Goal: Task Accomplishment & Management: Complete application form

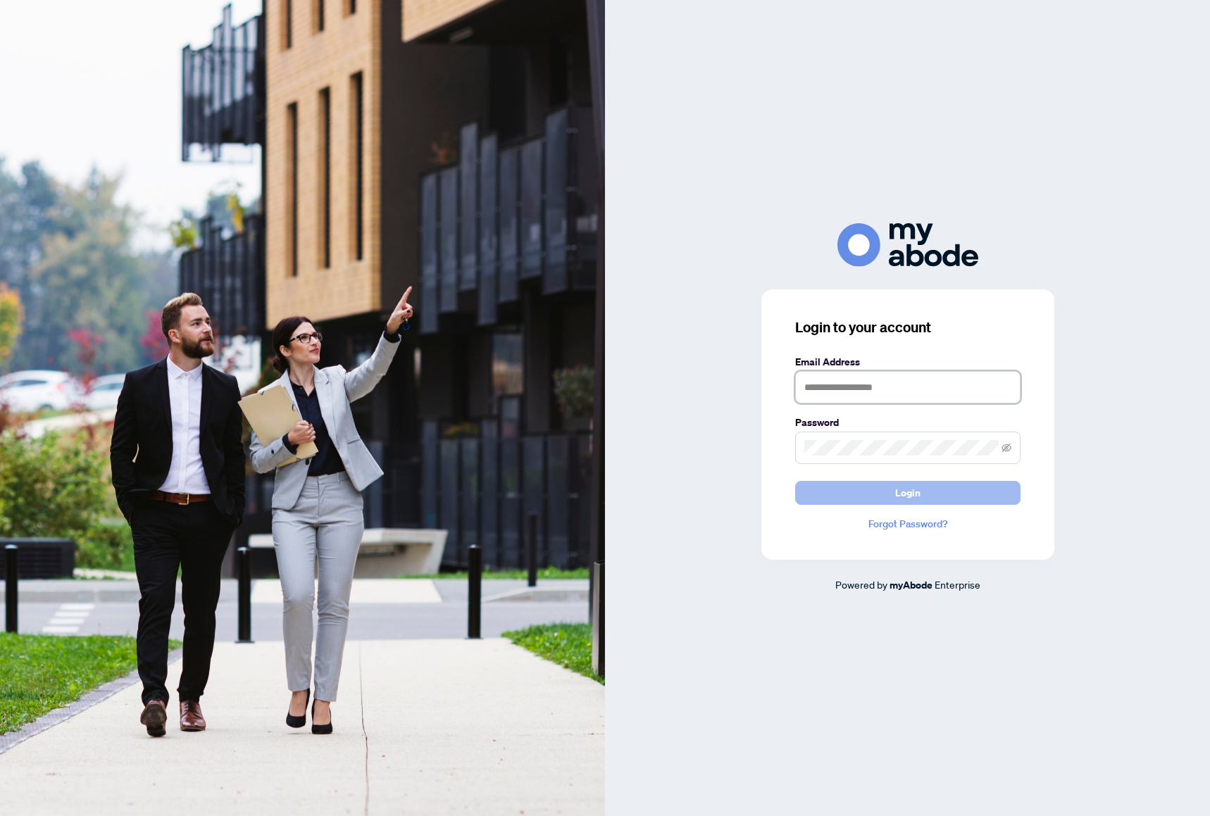
type input "**********"
click at [852, 487] on button "Login" at bounding box center [907, 493] width 225 height 24
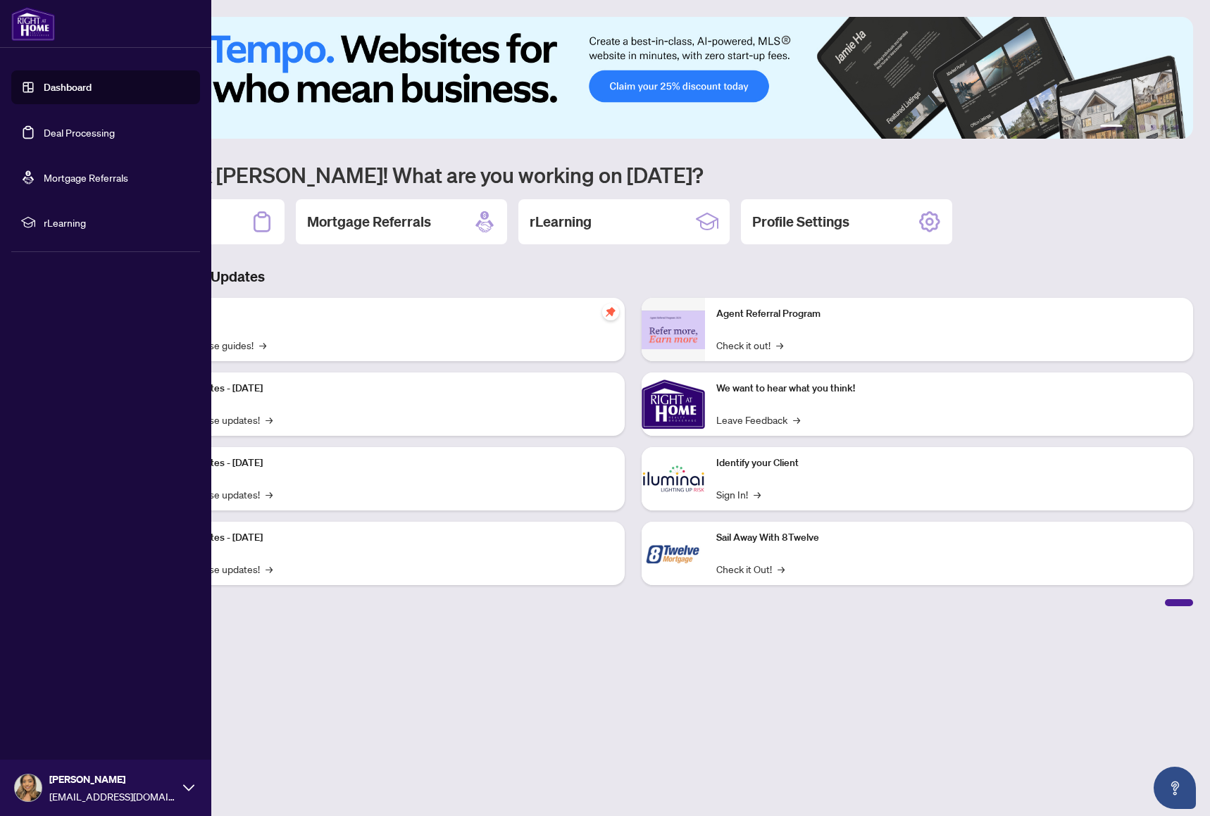
click at [44, 131] on link "Deal Processing" at bounding box center [79, 132] width 71 height 13
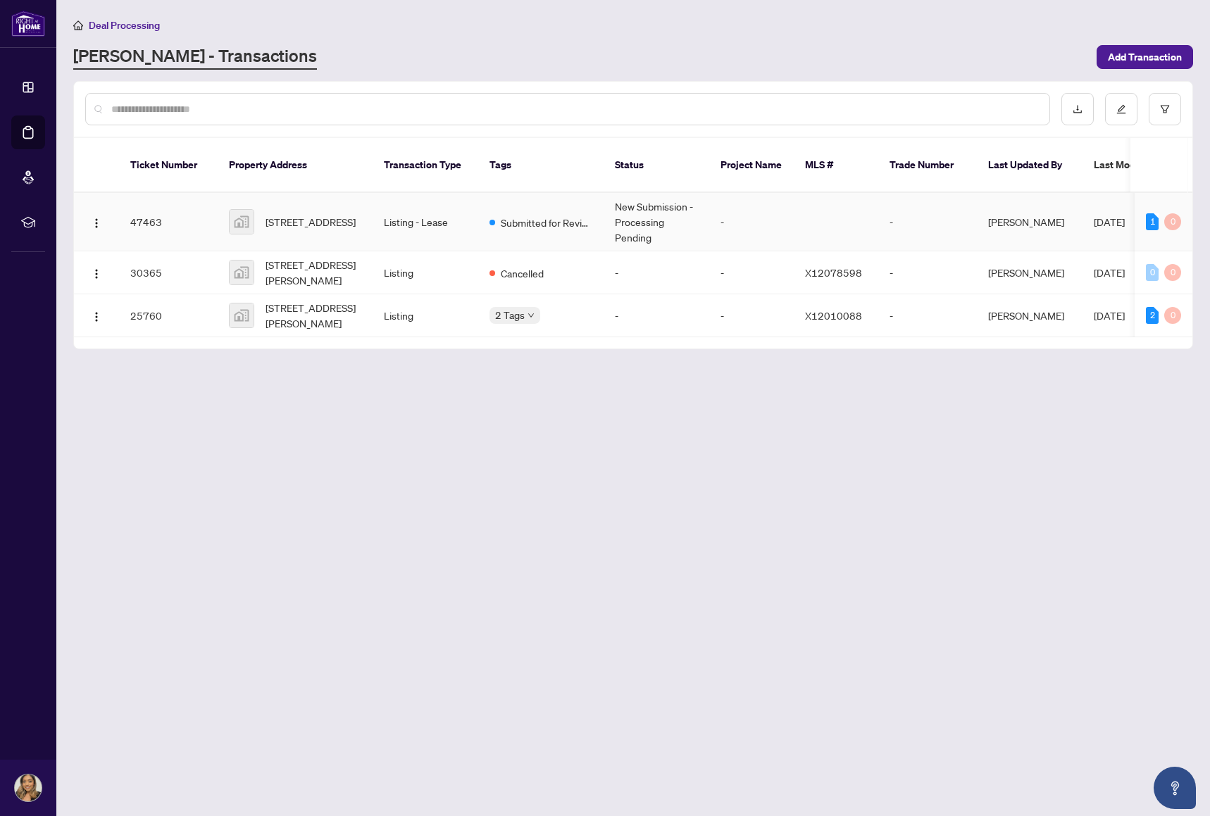
click at [1006, 202] on td "[PERSON_NAME]" at bounding box center [1030, 222] width 106 height 58
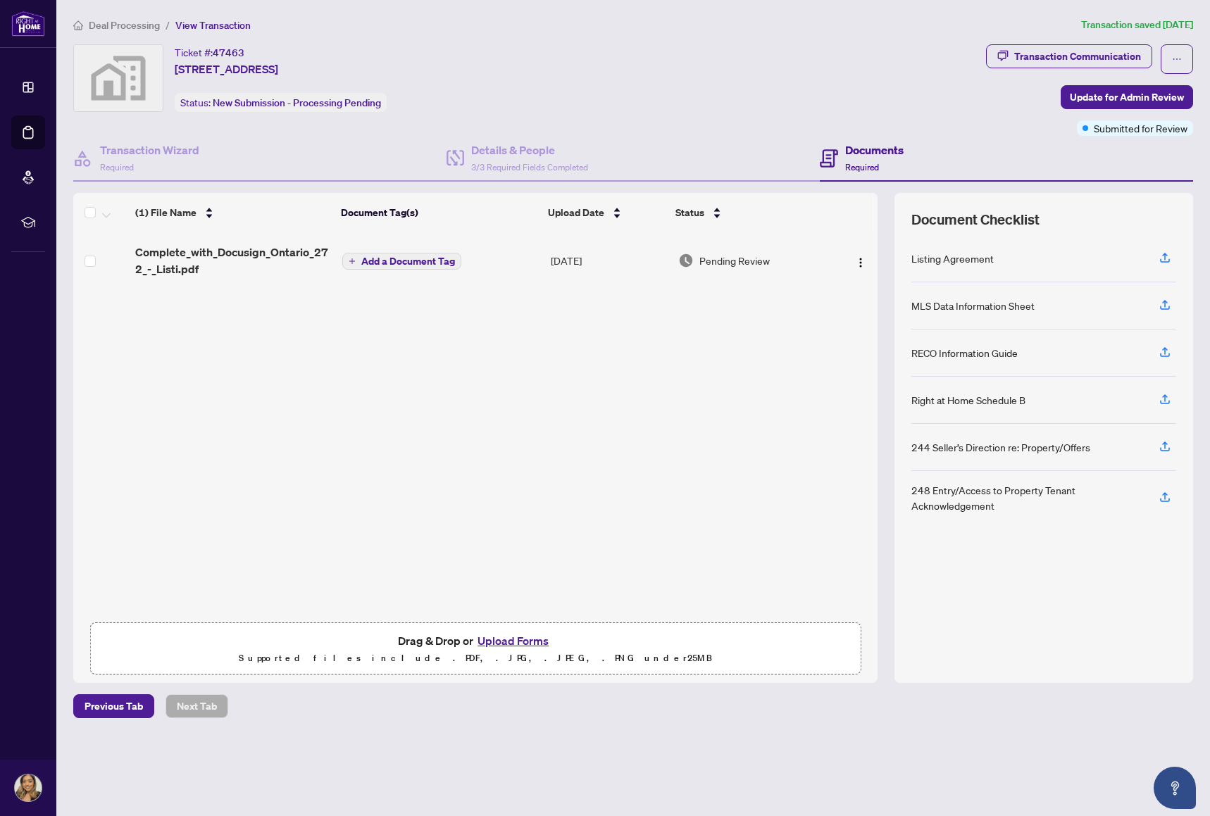
click at [967, 305] on div "MLS Data Information Sheet" at bounding box center [972, 305] width 123 height 15
click at [858, 267] on img "button" at bounding box center [860, 262] width 11 height 11
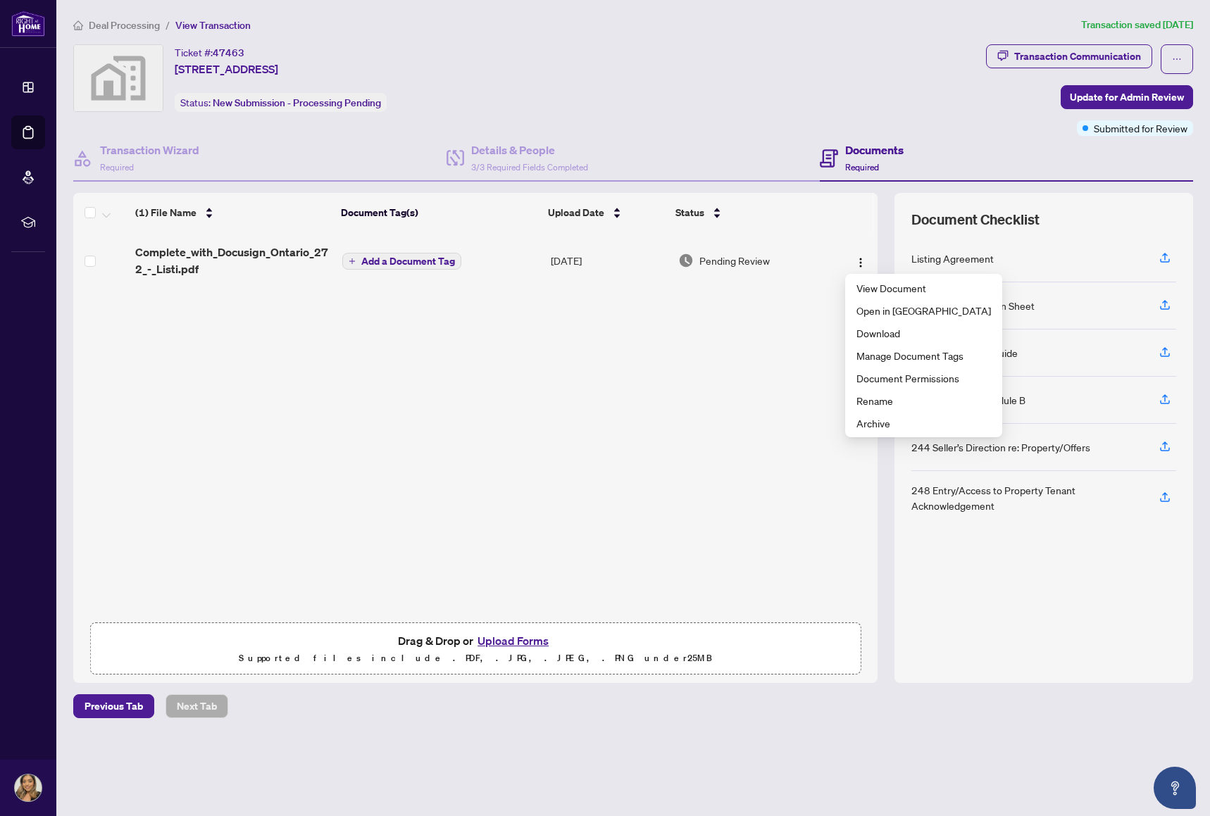
click at [989, 530] on div "Listing Agreement MLS Data Information Sheet RECO Information Guide Right at Ho…" at bounding box center [1043, 382] width 265 height 295
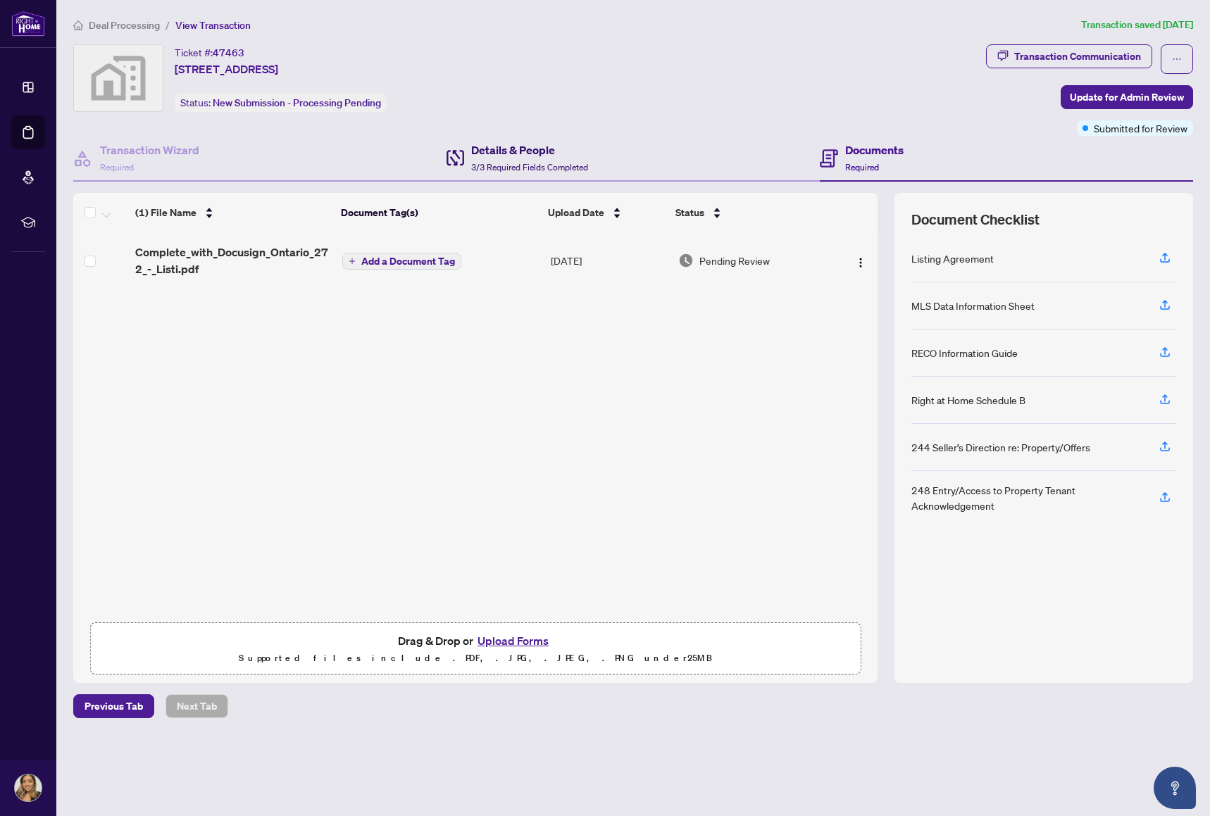
click at [486, 162] on span "3/3 Required Fields Completed" at bounding box center [529, 167] width 117 height 11
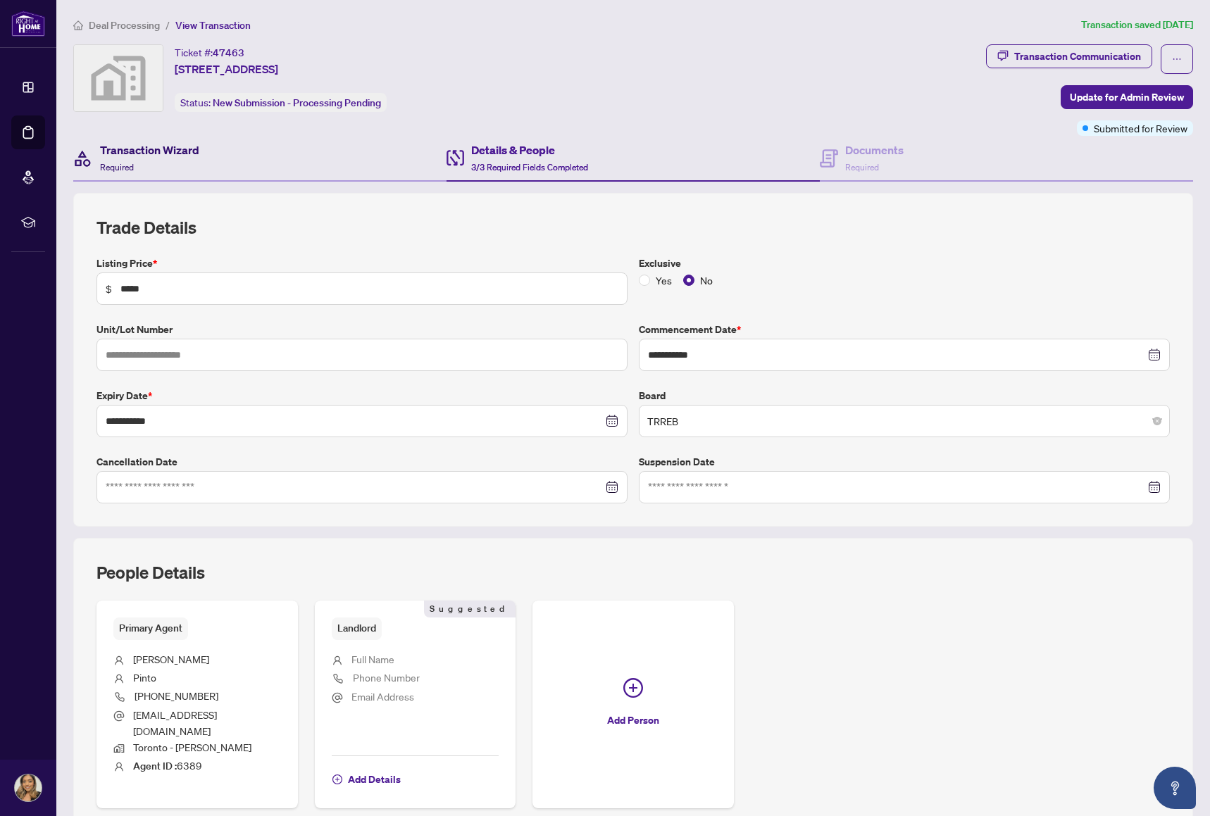
click at [190, 156] on h4 "Transaction Wizard" at bounding box center [149, 150] width 99 height 17
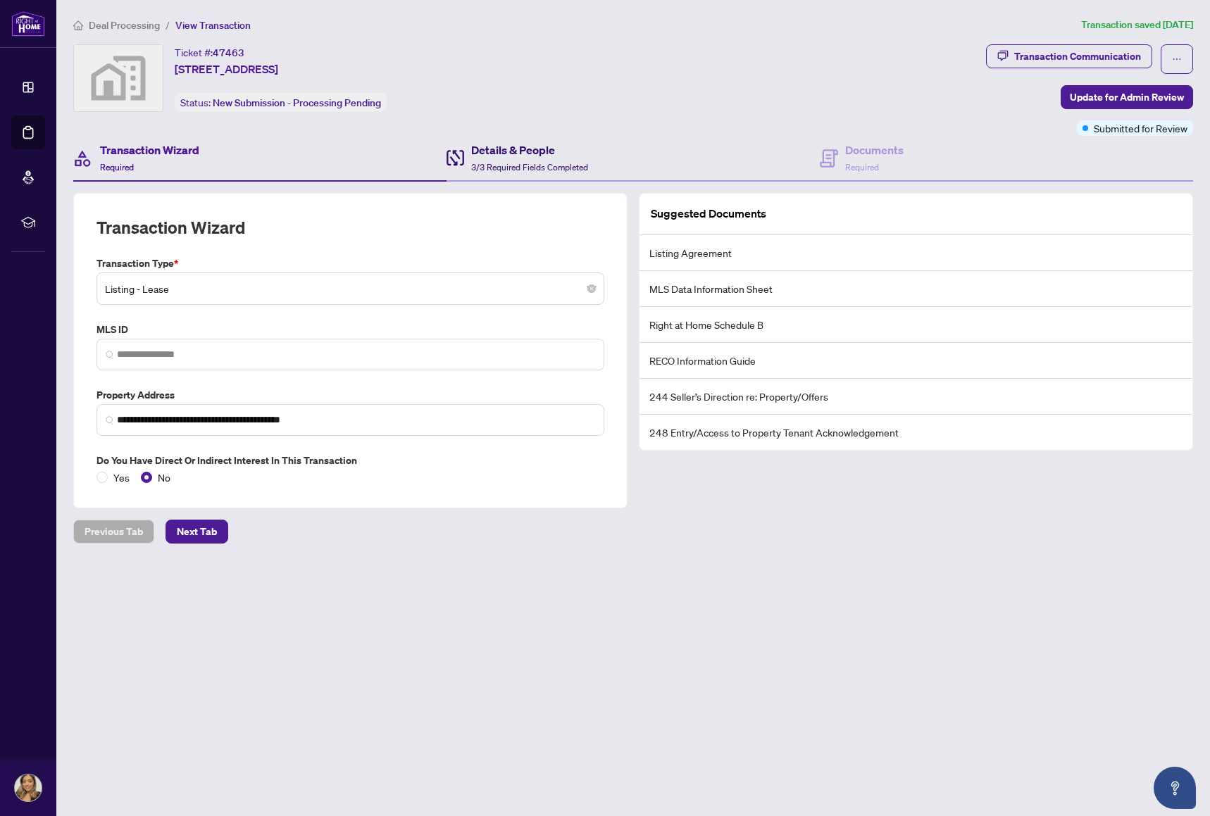
click at [514, 160] on div "Details & People 3/3 Required Fields Completed" at bounding box center [529, 158] width 117 height 33
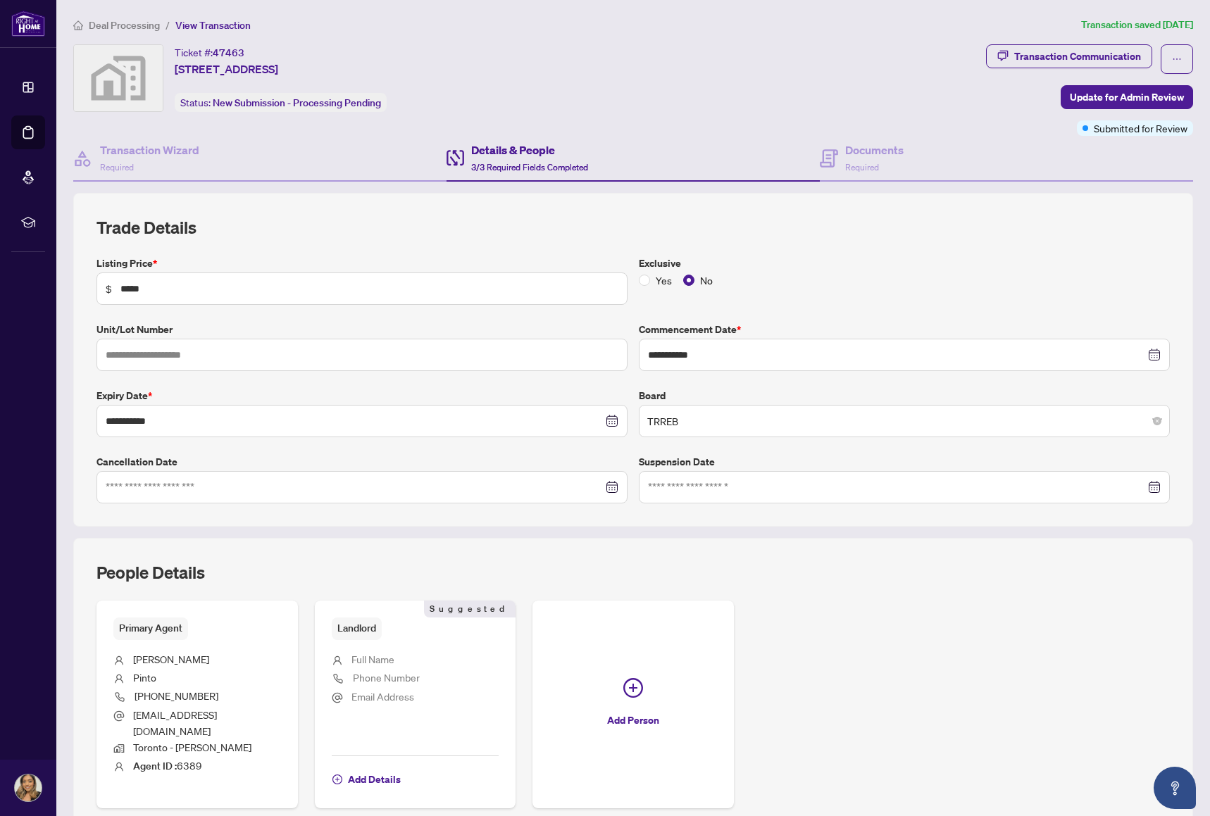
scroll to position [53, 0]
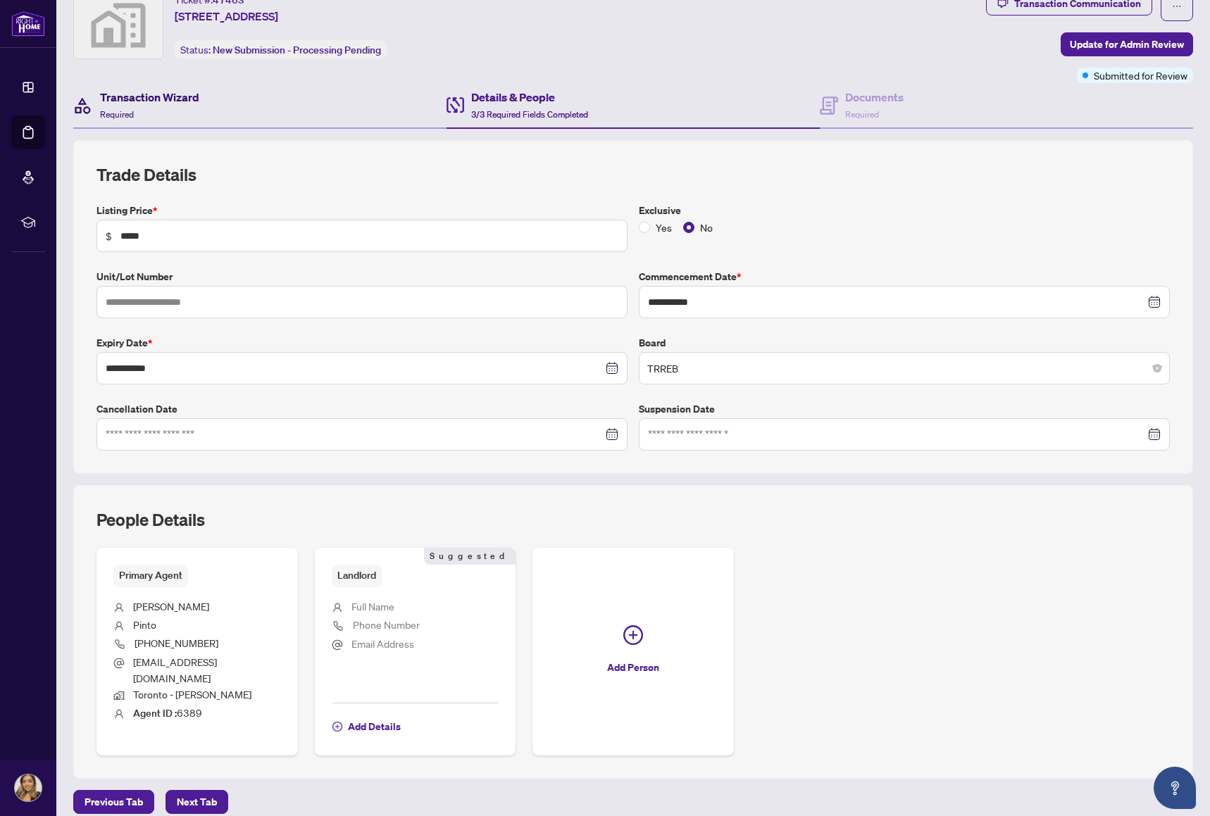
click at [194, 95] on h4 "Transaction Wizard" at bounding box center [149, 97] width 99 height 17
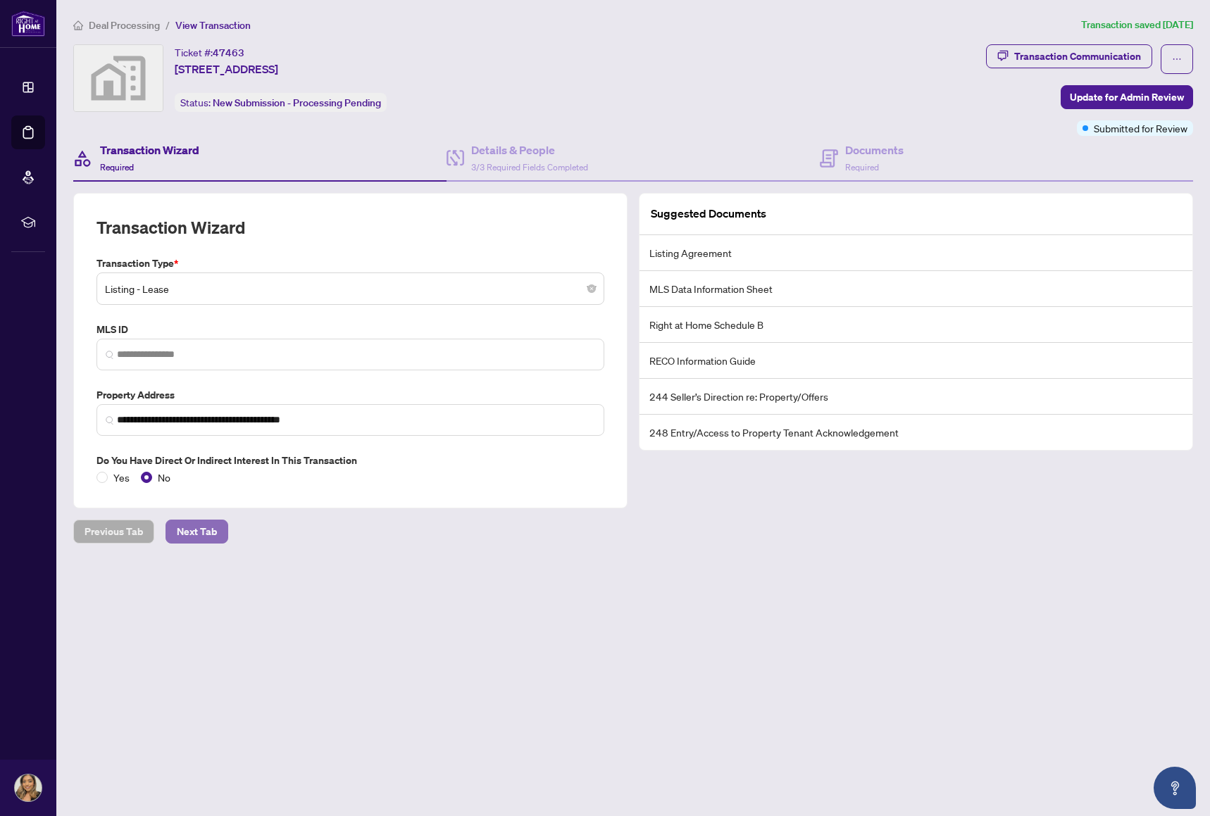
click at [184, 538] on span "Next Tab" at bounding box center [197, 531] width 40 height 23
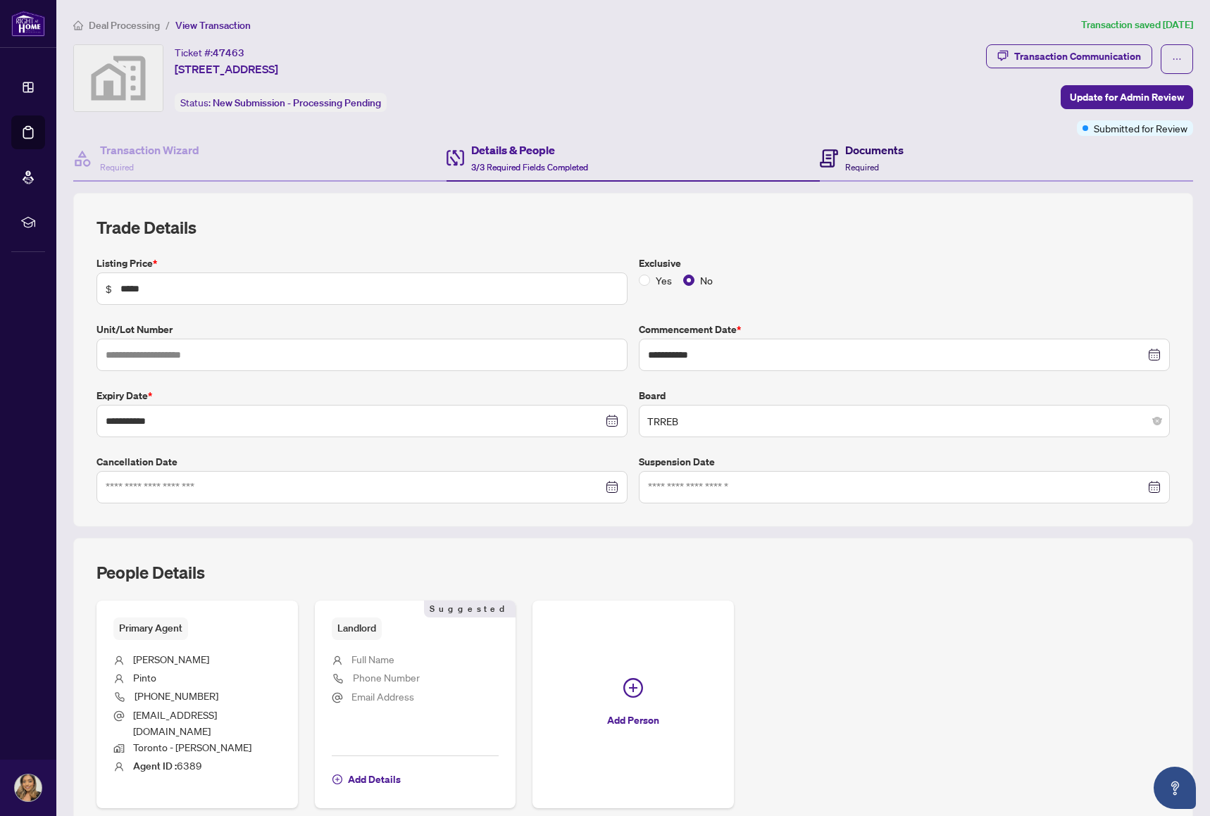
click at [845, 156] on h4 "Documents" at bounding box center [874, 150] width 58 height 17
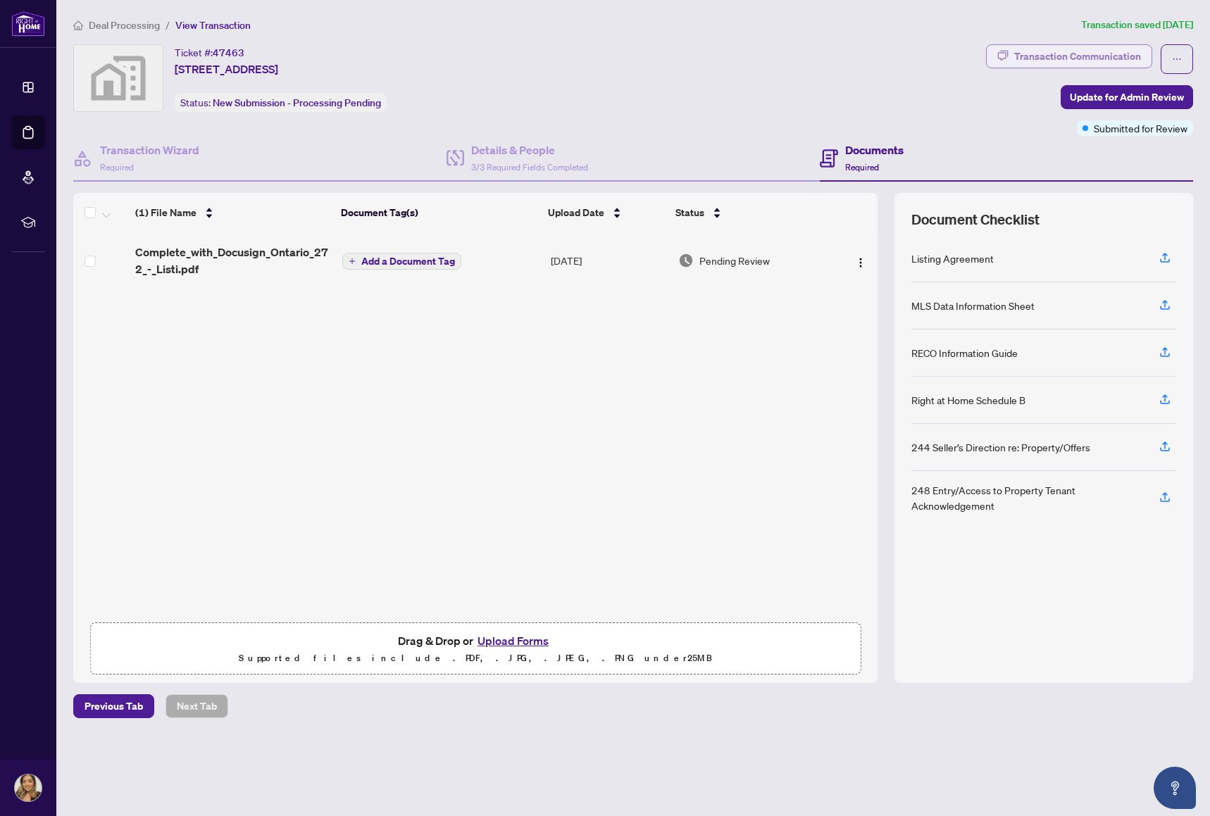
click at [1117, 57] on div "Transaction Communication" at bounding box center [1077, 56] width 127 height 23
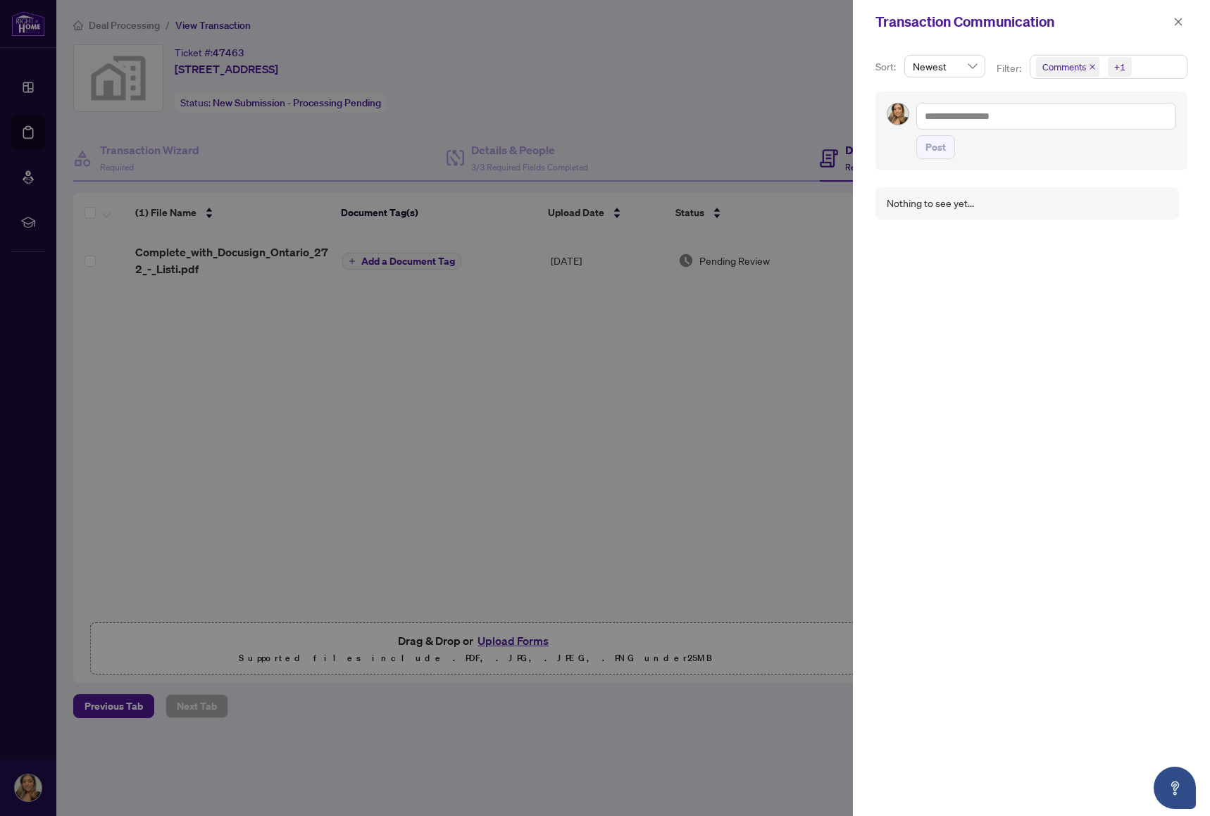
click at [928, 82] on div "Newest" at bounding box center [944, 72] width 87 height 34
click at [928, 75] on span "Newest" at bounding box center [945, 66] width 64 height 21
click at [658, 89] on div at bounding box center [605, 408] width 1210 height 816
click at [1164, 23] on div "Transaction Communication" at bounding box center [1022, 21] width 294 height 21
click at [1178, 23] on icon "close" at bounding box center [1179, 22] width 8 height 8
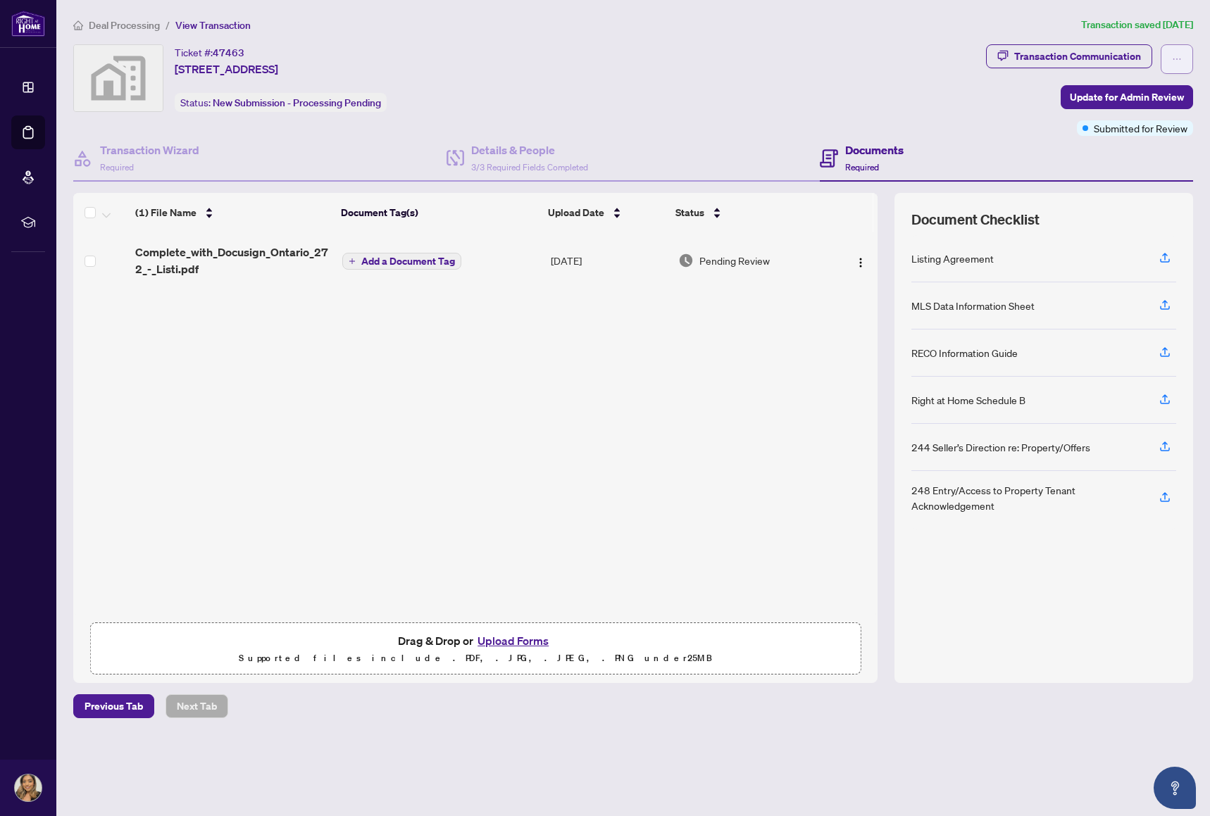
click at [1173, 52] on span "button" at bounding box center [1177, 59] width 10 height 23
click at [637, 80] on div "Ticket #: 47463 [STREET_ADDRESS] Status: New Submission - Processing Pending" at bounding box center [526, 78] width 907 height 68
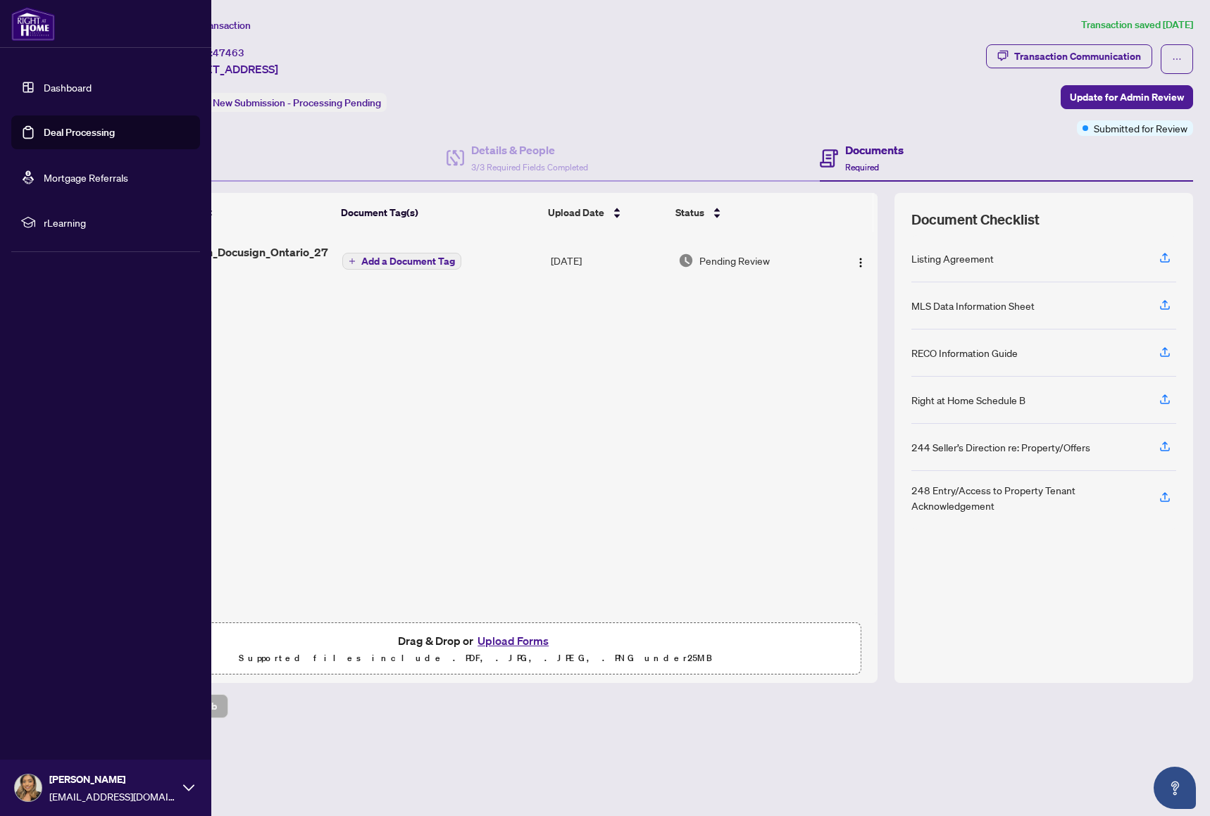
click at [44, 87] on link "Dashboard" at bounding box center [68, 87] width 48 height 13
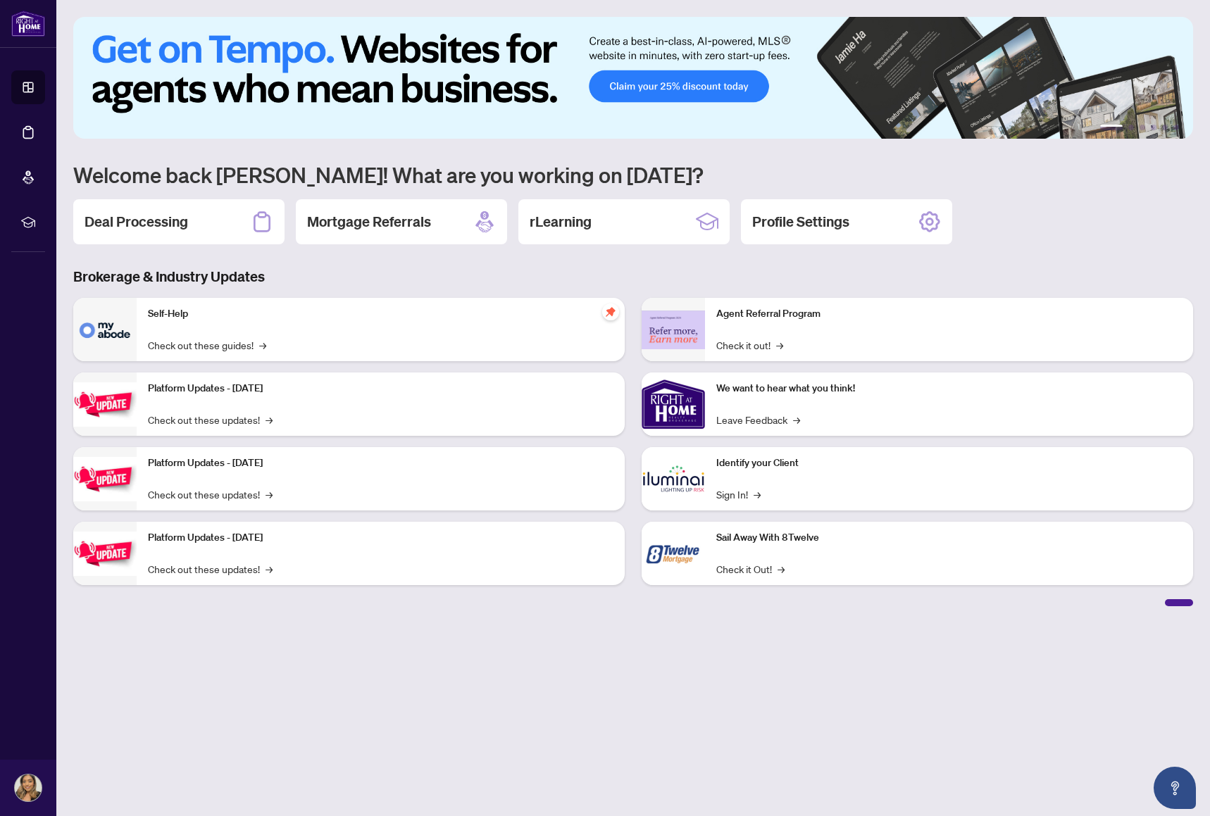
click at [646, 92] on img at bounding box center [633, 78] width 1120 height 122
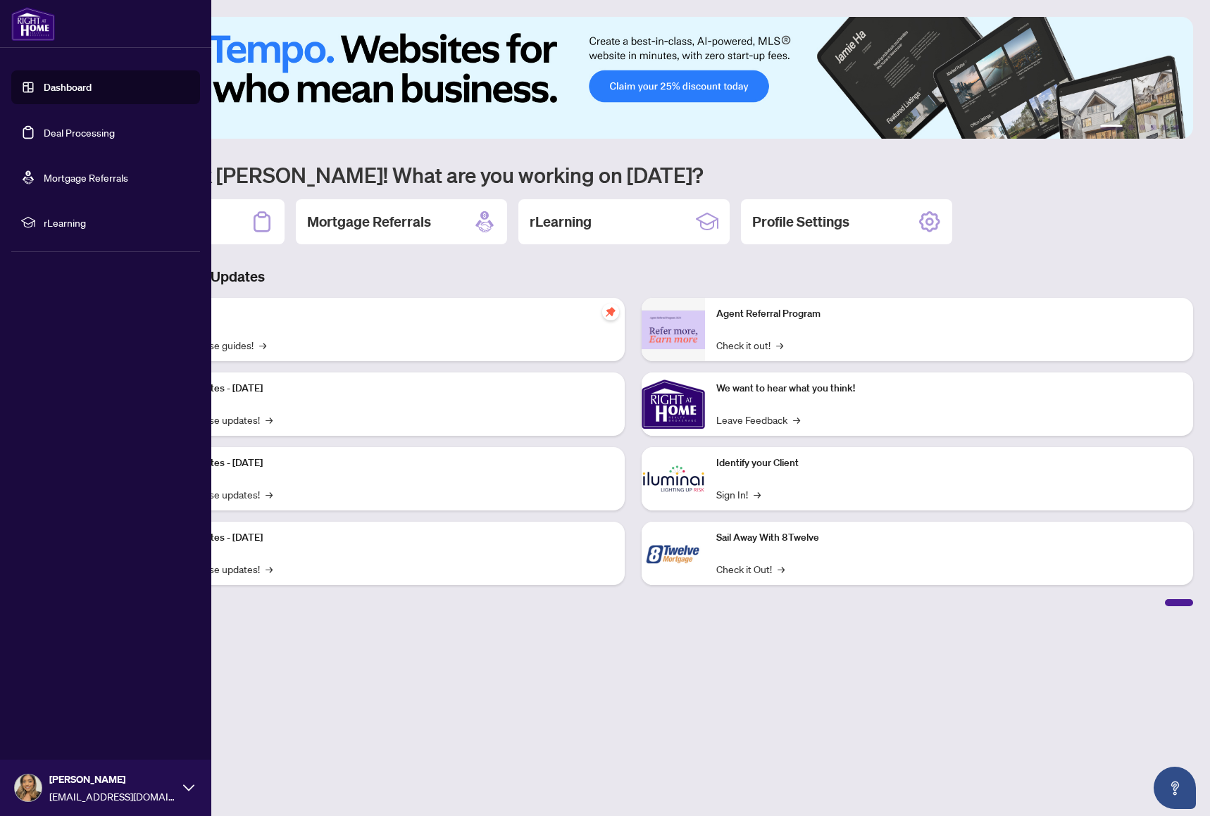
click at [76, 129] on link "Deal Processing" at bounding box center [79, 132] width 71 height 13
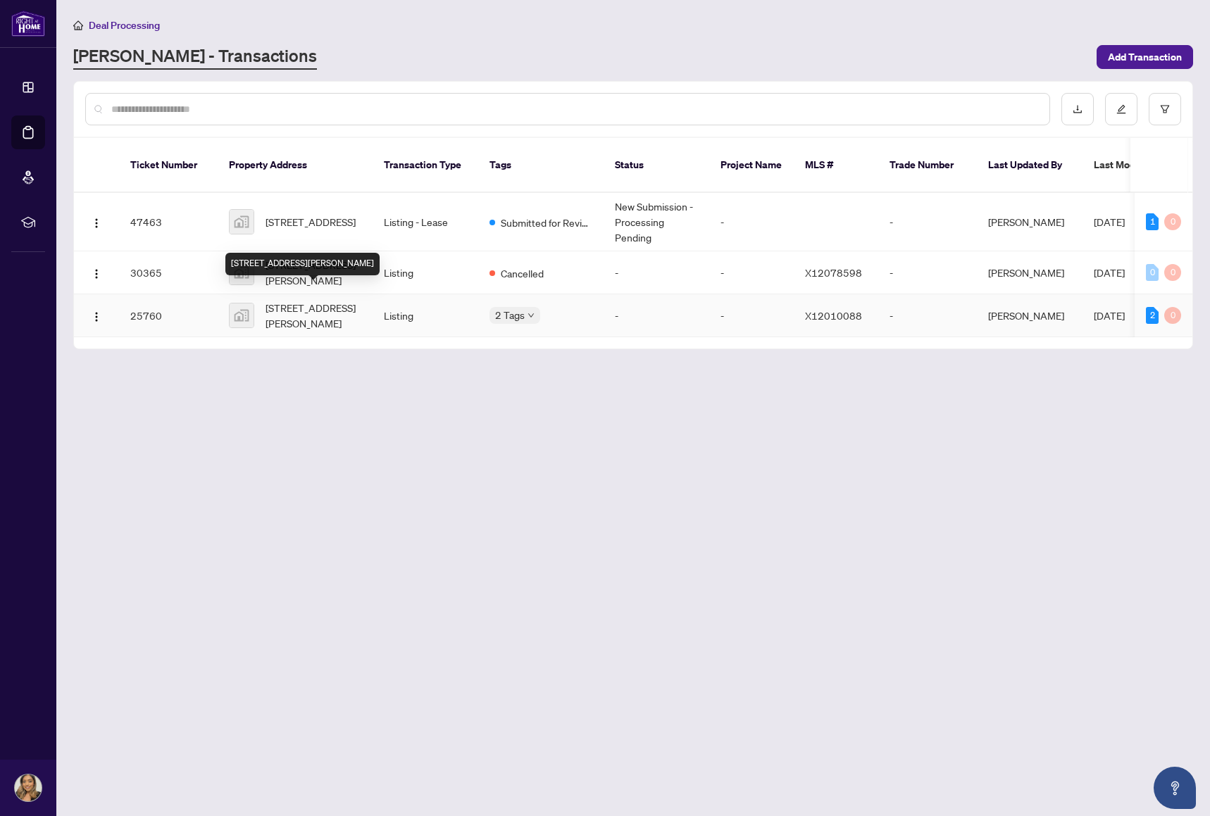
click at [321, 300] on span "[STREET_ADDRESS][PERSON_NAME]" at bounding box center [313, 315] width 96 height 31
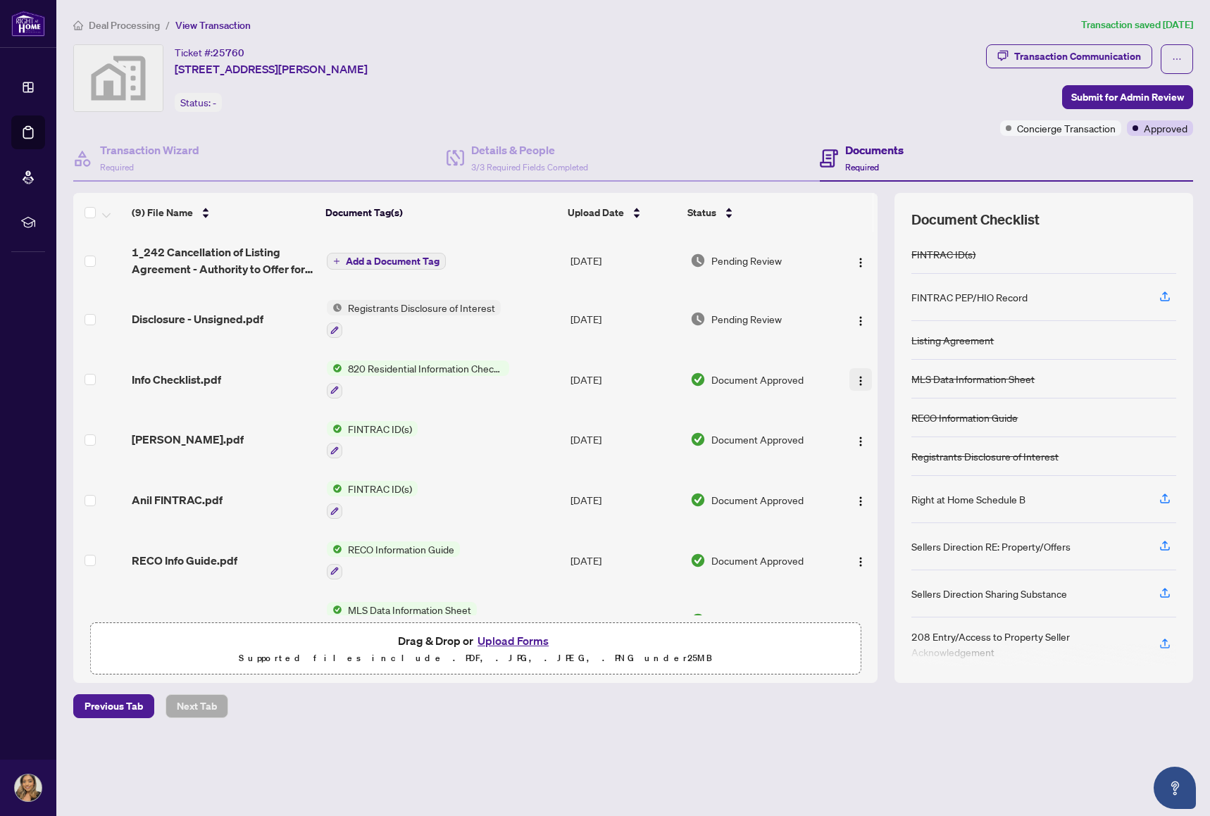
click at [856, 379] on img "button" at bounding box center [860, 380] width 11 height 11
click at [794, 94] on div "Ticket #: 25760 [STREET_ADDRESS][PERSON_NAME] Status: -" at bounding box center [526, 78] width 907 height 68
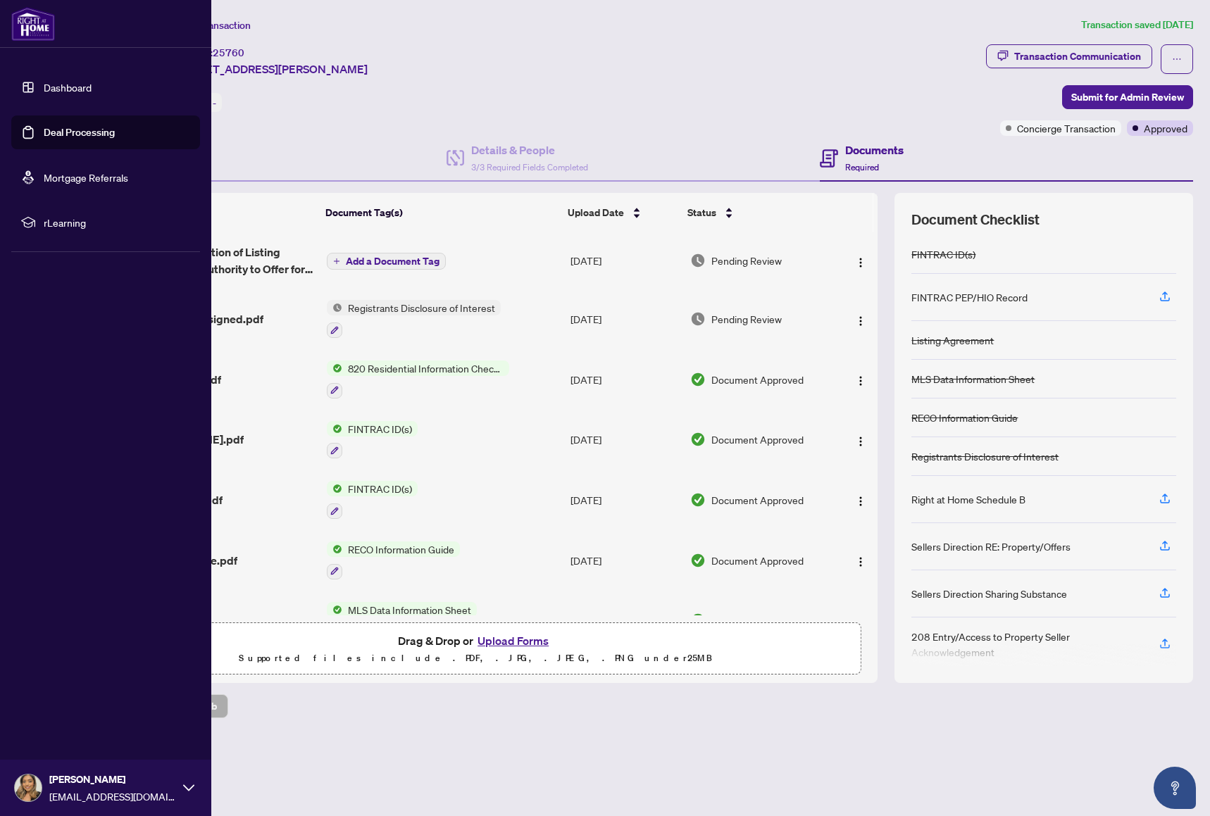
click at [84, 89] on link "Dashboard" at bounding box center [68, 87] width 48 height 13
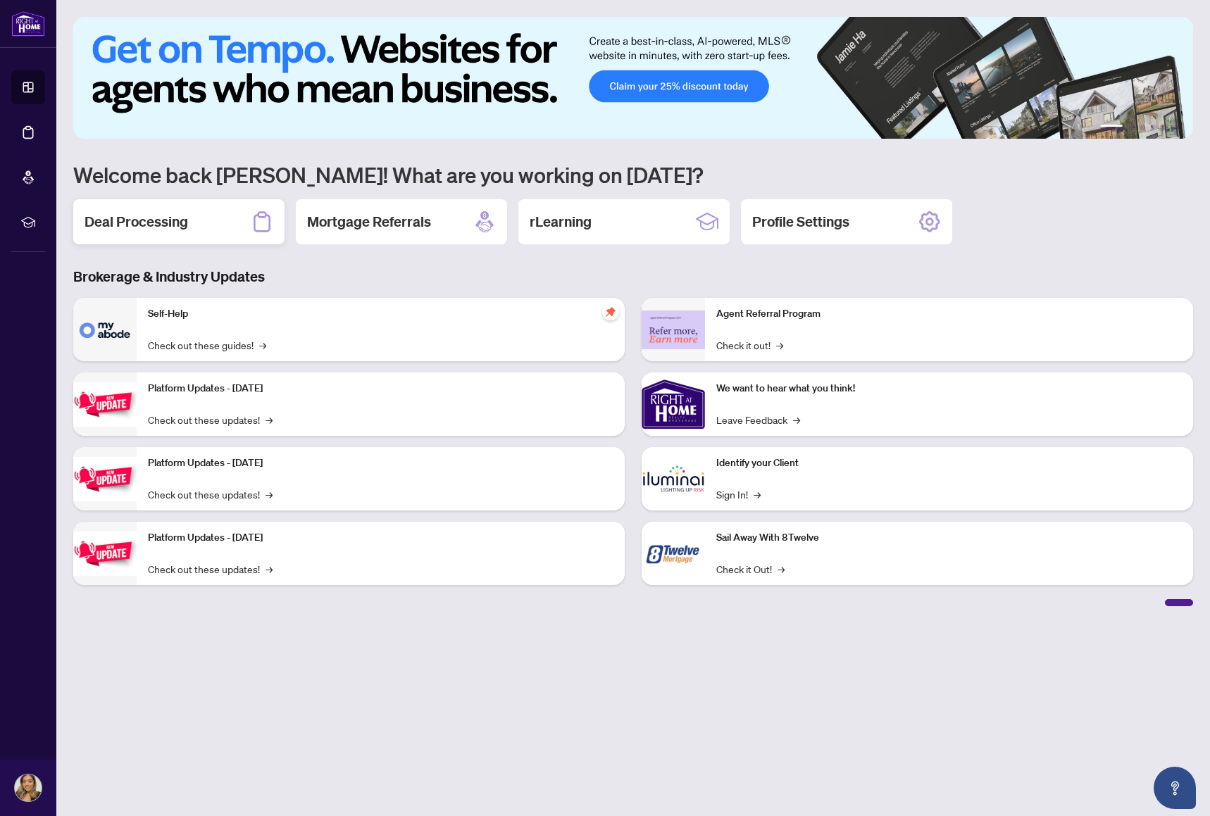
click at [174, 227] on h2 "Deal Processing" at bounding box center [136, 222] width 104 height 20
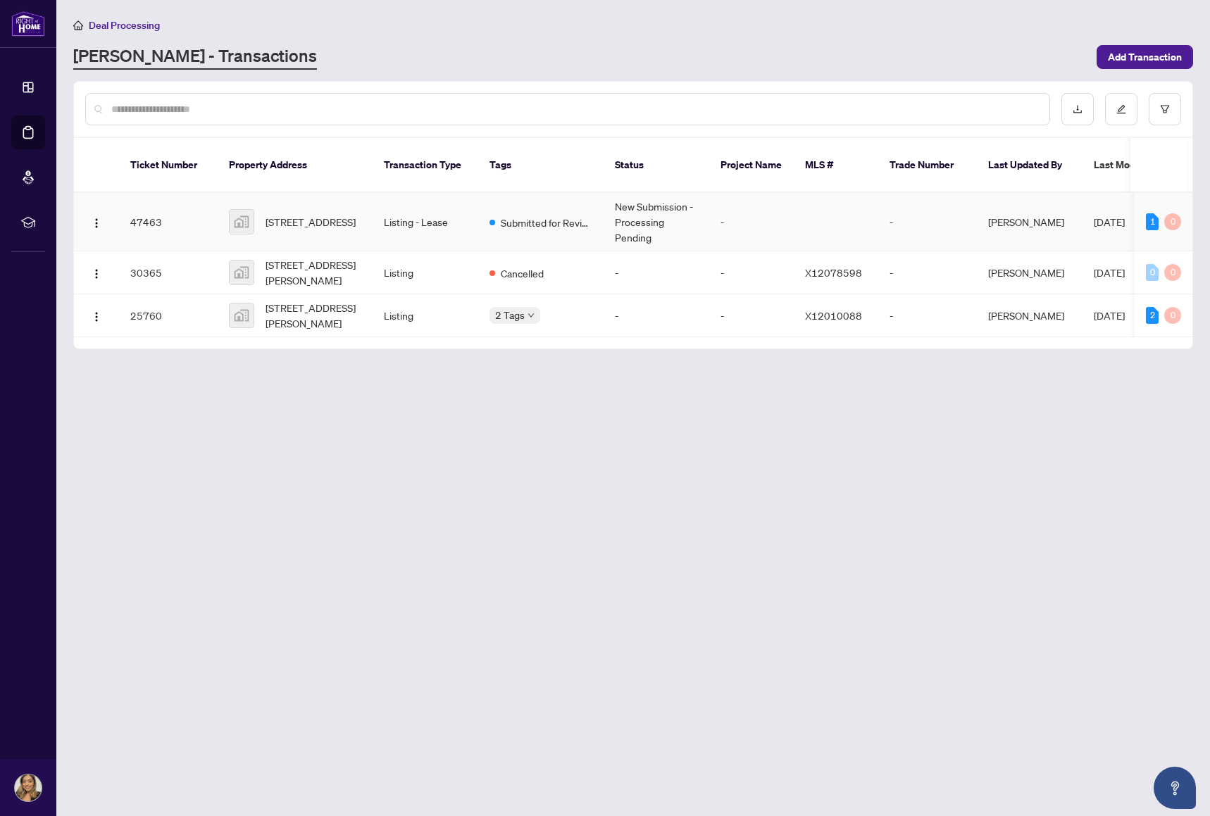
click at [641, 199] on td "New Submission - Processing Pending" at bounding box center [656, 222] width 106 height 58
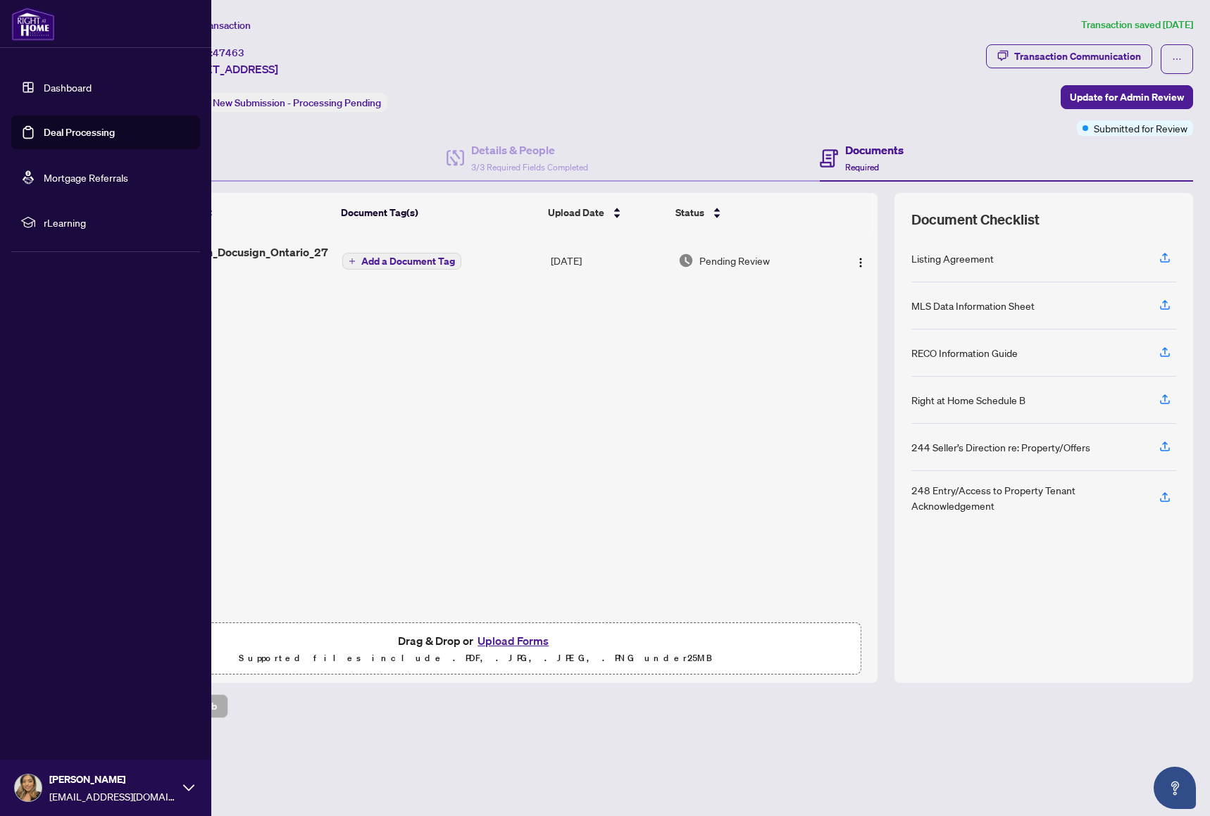
click at [46, 785] on div "[PERSON_NAME] [PERSON_NAME][EMAIL_ADDRESS][DOMAIN_NAME]" at bounding box center [105, 788] width 211 height 56
click at [78, 227] on span "rLearning" at bounding box center [117, 222] width 146 height 15
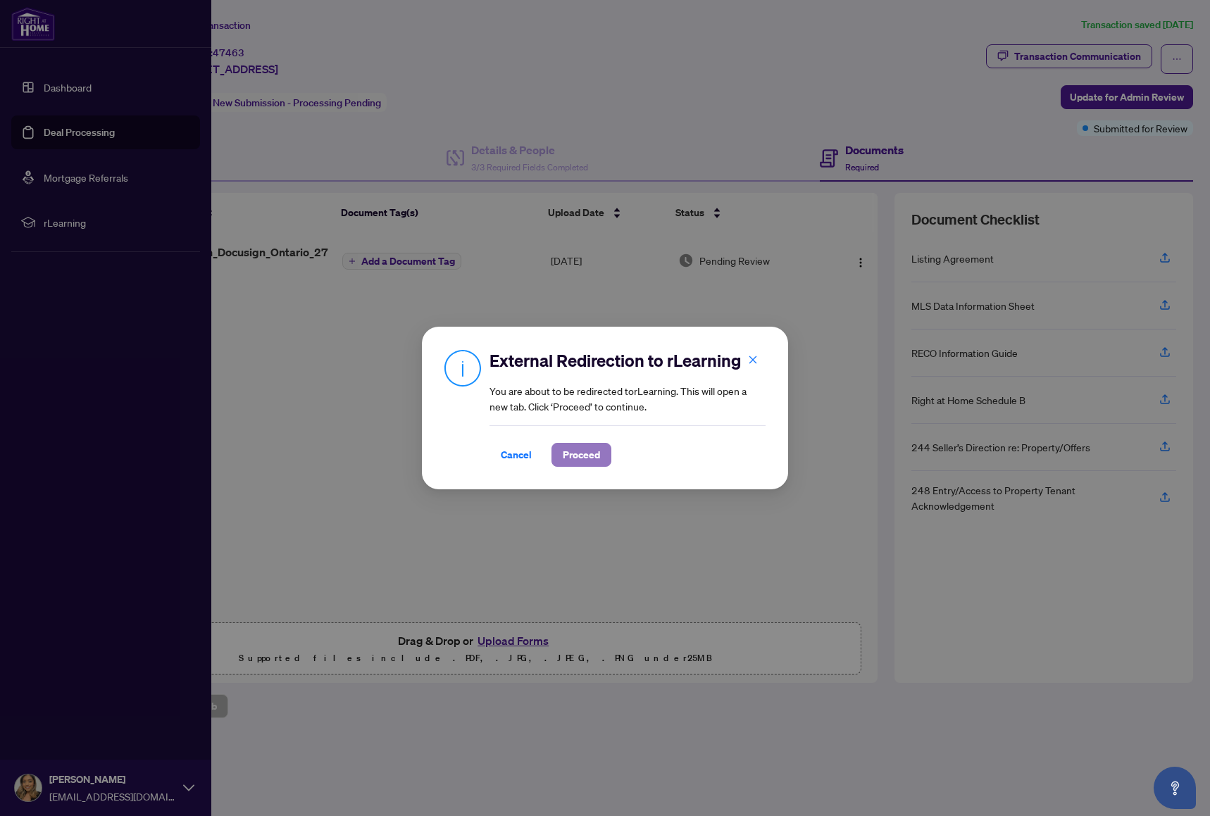
click at [580, 456] on span "Proceed" at bounding box center [581, 455] width 37 height 23
